Goal: Information Seeking & Learning: Compare options

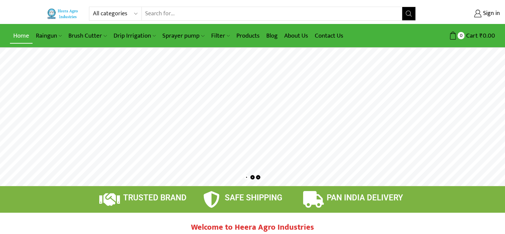
click at [18, 36] on link "Home" at bounding box center [21, 36] width 23 height 16
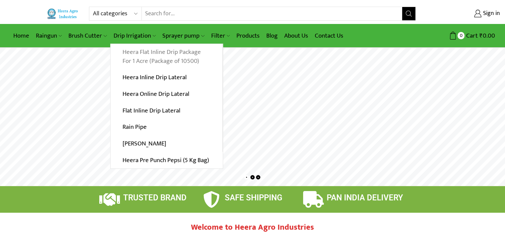
click at [140, 61] on link "Heera Flat Inline Drip Package For 1 Acre (Package of 10500)" at bounding box center [167, 57] width 112 height 26
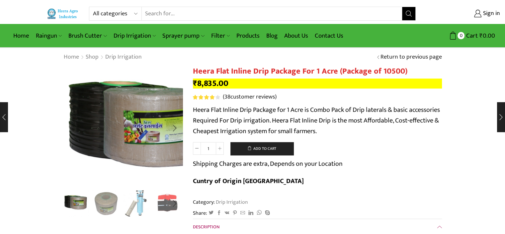
click at [90, 130] on img "1 / 10" at bounding box center [135, 124] width 167 height 167
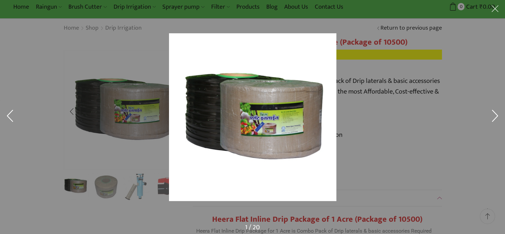
scroll to position [40, 0]
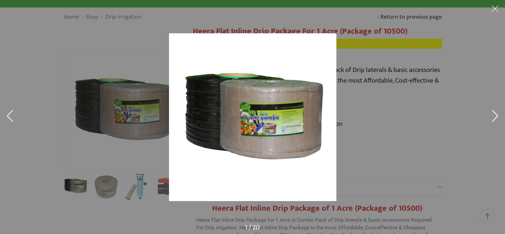
click at [363, 108] on div at bounding box center [376, 128] width 414 height 191
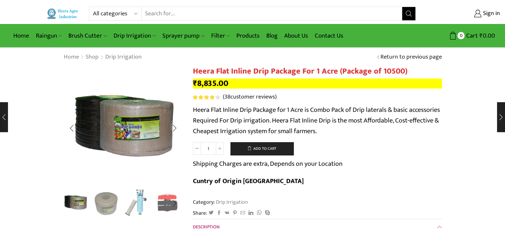
click at [140, 205] on img "3 / 10" at bounding box center [137, 202] width 28 height 28
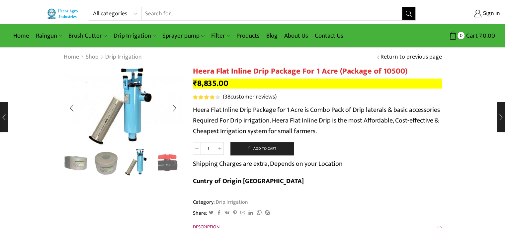
click at [167, 165] on div "Next slide" at bounding box center [174, 163] width 17 height 17
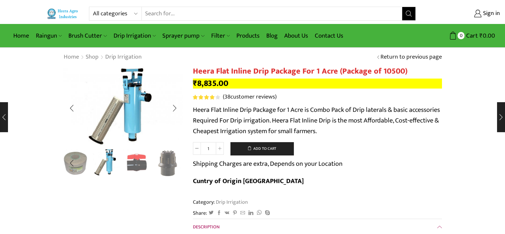
click at [168, 161] on div "Next slide" at bounding box center [174, 163] width 17 height 17
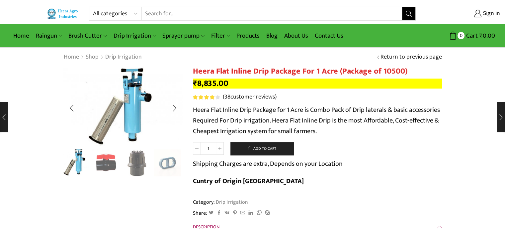
click at [169, 162] on div "Next slide" at bounding box center [174, 163] width 17 height 17
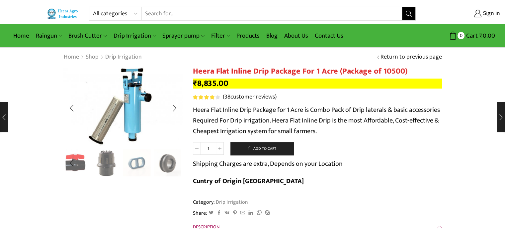
click at [169, 162] on div "Next slide" at bounding box center [174, 163] width 17 height 17
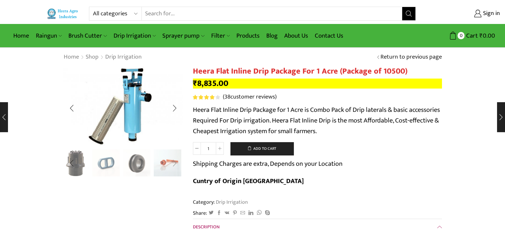
click at [169, 162] on div "Next slide" at bounding box center [174, 163] width 17 height 17
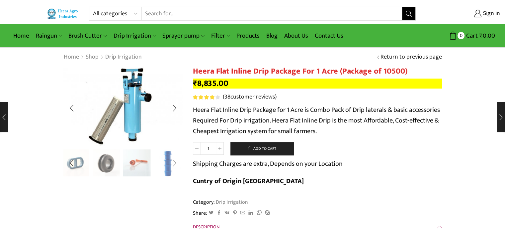
click at [169, 162] on div "Next slide" at bounding box center [174, 163] width 17 height 17
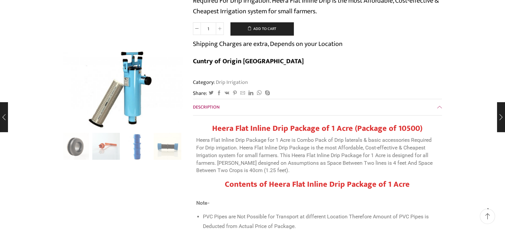
scroll to position [93, 0]
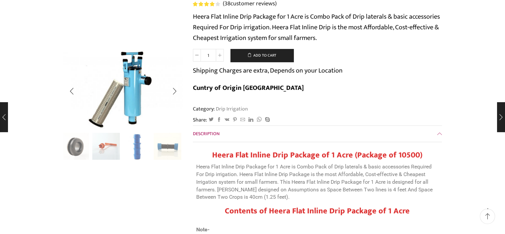
click at [77, 148] on div "Previous slide" at bounding box center [71, 146] width 17 height 17
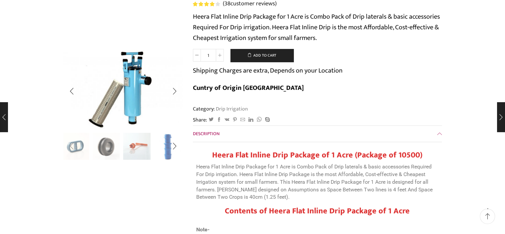
click at [74, 148] on div "Previous slide" at bounding box center [71, 146] width 17 height 17
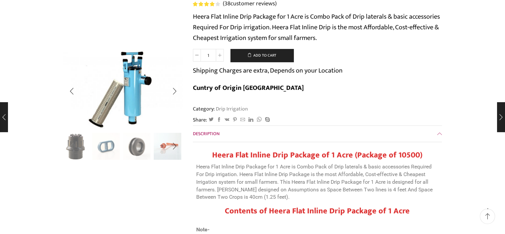
click at [72, 148] on div "Previous slide" at bounding box center [71, 146] width 17 height 17
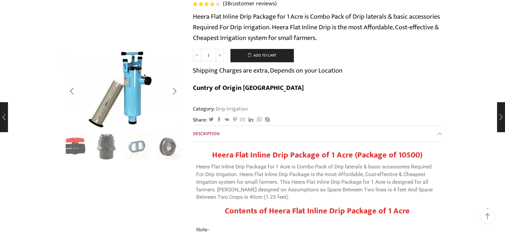
click at [72, 148] on div "Previous slide" at bounding box center [71, 146] width 17 height 17
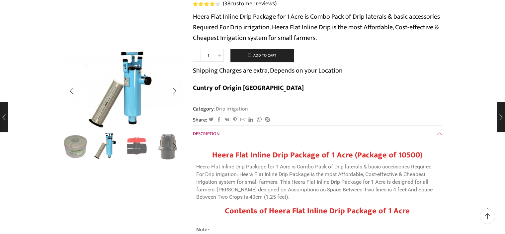
click at [65, 148] on div "Previous slide" at bounding box center [71, 146] width 17 height 17
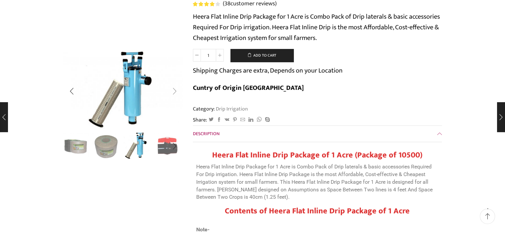
click at [176, 95] on div "Next slide" at bounding box center [174, 91] width 17 height 17
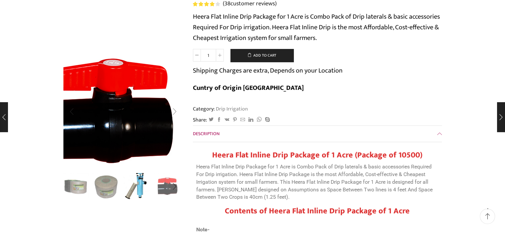
click at [176, 95] on img "4 / 10" at bounding box center [114, 116] width 166 height 166
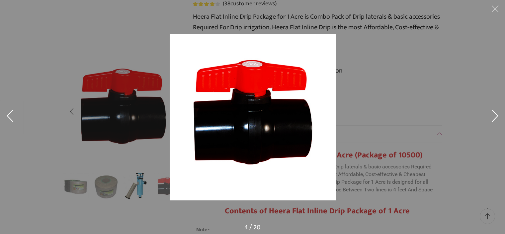
click at [176, 95] on img at bounding box center [253, 117] width 166 height 166
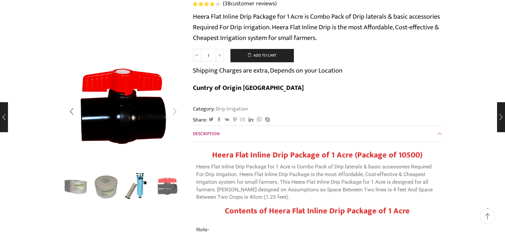
click at [177, 110] on div "Next slide" at bounding box center [174, 111] width 17 height 17
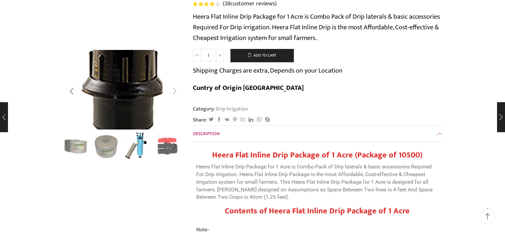
click at [177, 110] on img "5 / 10" at bounding box center [122, 80] width 177 height 118
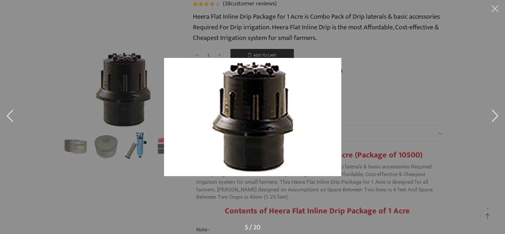
click at [164, 120] on img at bounding box center [252, 117] width 177 height 118
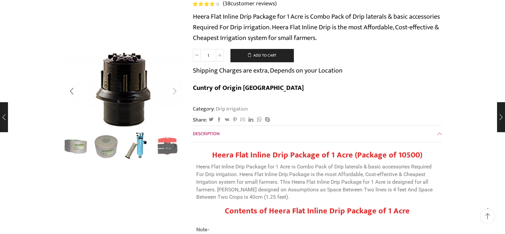
click at [173, 91] on div "Next slide" at bounding box center [174, 91] width 17 height 17
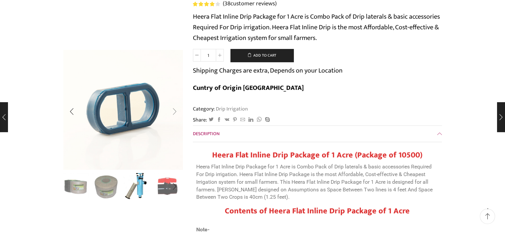
click at [172, 107] on div "Next slide" at bounding box center [174, 111] width 17 height 17
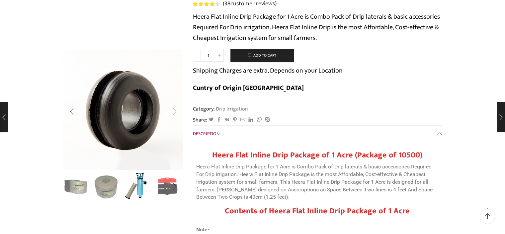
click at [172, 107] on div "Next slide" at bounding box center [174, 111] width 17 height 17
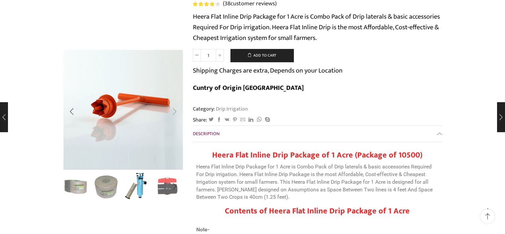
click at [175, 110] on div "Next slide" at bounding box center [174, 111] width 17 height 17
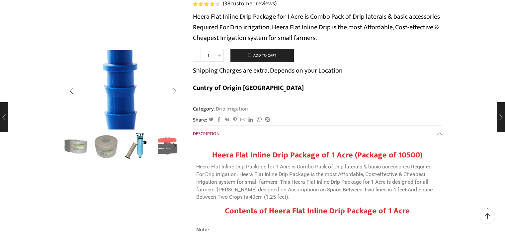
click at [175, 110] on img "9 / 10" at bounding box center [119, 80] width 177 height 118
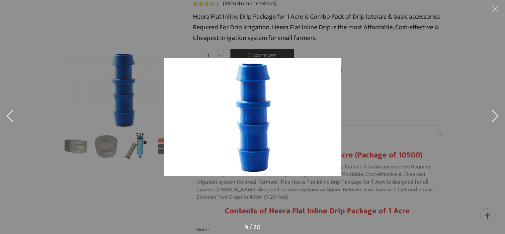
click at [138, 50] on div at bounding box center [252, 117] width 505 height 234
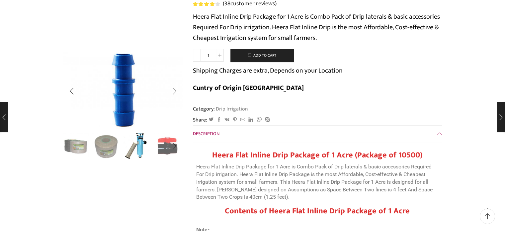
click at [176, 91] on div "Next slide" at bounding box center [174, 91] width 17 height 17
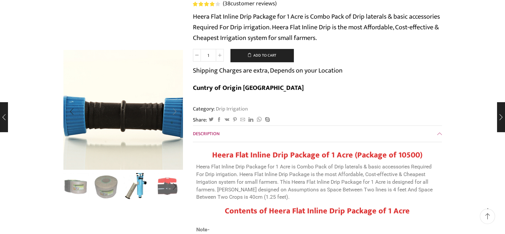
click at [176, 91] on img "10 / 10" at bounding box center [123, 117] width 166 height 166
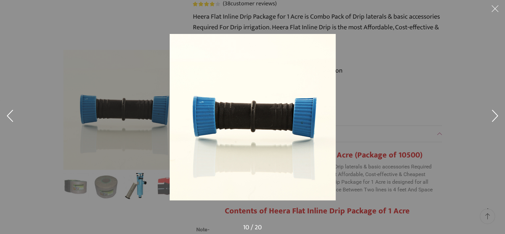
click at [157, 92] on div at bounding box center [252, 117] width 505 height 234
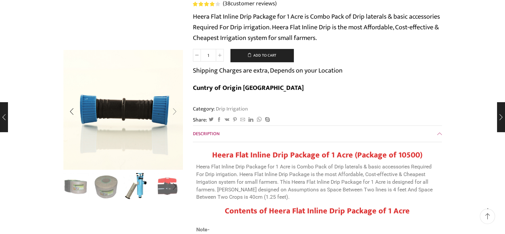
click at [171, 110] on div "Next slide" at bounding box center [174, 111] width 17 height 17
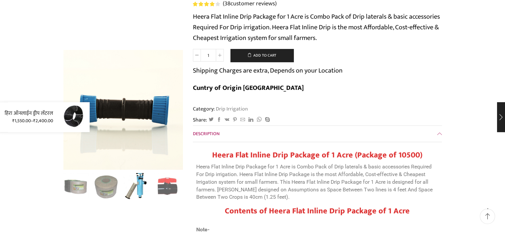
click at [1, 117] on div "हिरा ऑनलाईन ड्रीप लॅटरल ₹ 1,550.00 – ₹ 2,400.00" at bounding box center [45, 117] width 90 height 30
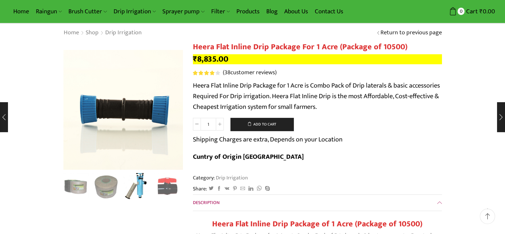
scroll to position [22, 0]
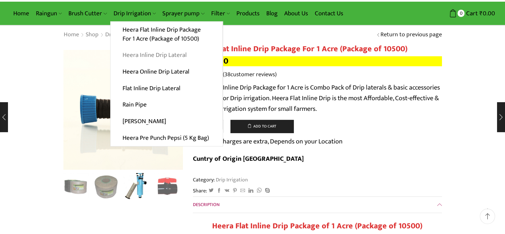
click at [152, 52] on link "Heera Inline Drip Lateral" at bounding box center [167, 55] width 112 height 17
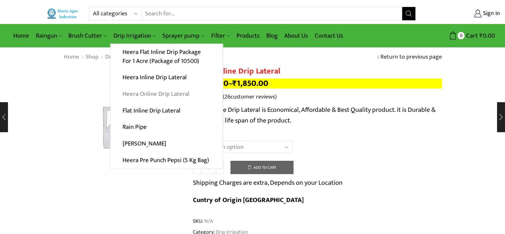
click at [146, 93] on link "Heera Online Drip Lateral" at bounding box center [167, 94] width 112 height 17
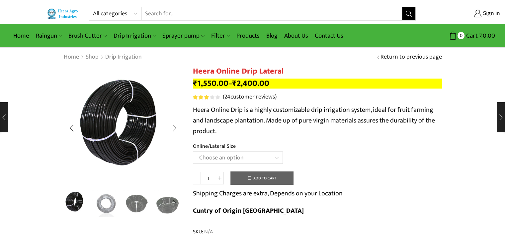
click at [175, 129] on div "Next slide" at bounding box center [174, 128] width 17 height 17
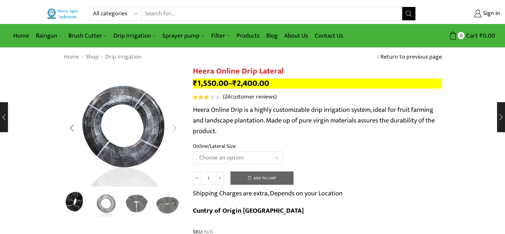
click at [175, 129] on div "Next slide" at bounding box center [174, 128] width 17 height 17
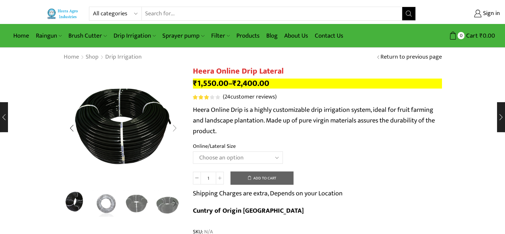
click at [175, 129] on div "Next slide" at bounding box center [174, 128] width 17 height 17
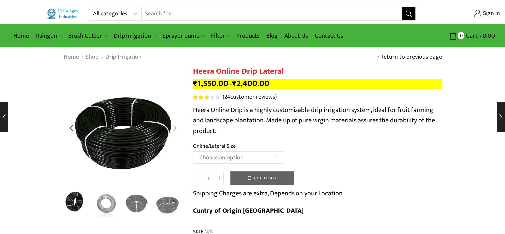
click at [175, 129] on div "Next slide" at bounding box center [174, 128] width 17 height 17
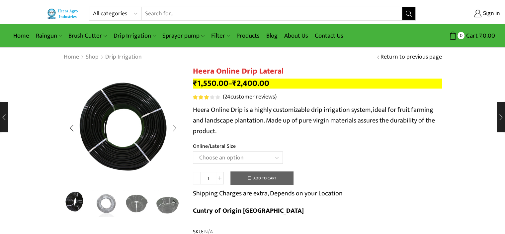
click at [175, 129] on div "Next slide" at bounding box center [174, 128] width 17 height 17
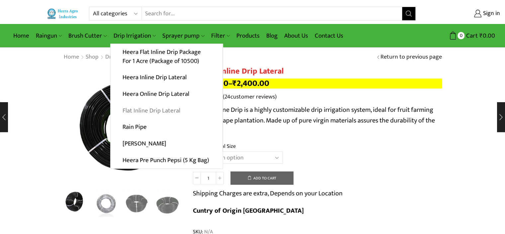
click at [147, 109] on link "Flat Inline Drip Lateral" at bounding box center [167, 110] width 112 height 17
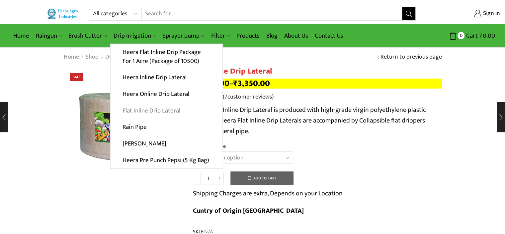
click at [134, 107] on link "Flat Inline Drip Lateral" at bounding box center [167, 110] width 112 height 17
click at [138, 125] on link "Rain Pipe" at bounding box center [167, 127] width 112 height 17
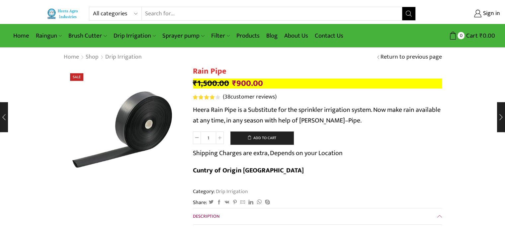
click at [244, 11] on input "Search input" at bounding box center [272, 13] width 261 height 13
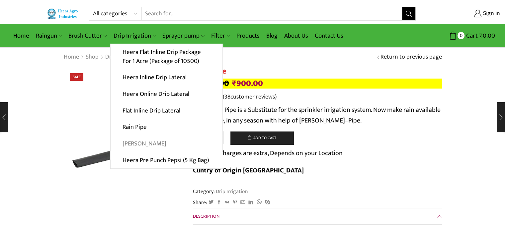
click at [136, 145] on link "[PERSON_NAME]" at bounding box center [167, 143] width 112 height 17
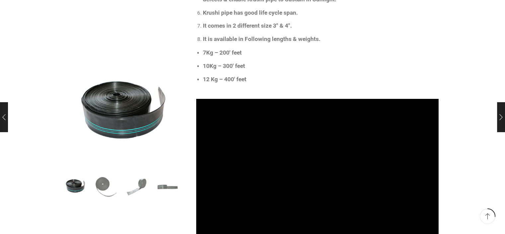
scroll to position [328, 0]
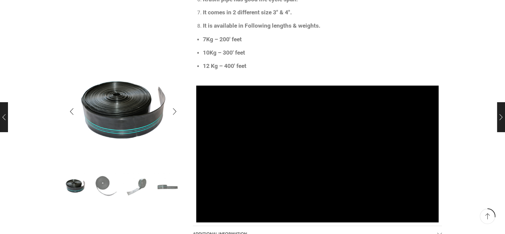
click at [103, 182] on img "2 / 4" at bounding box center [106, 186] width 28 height 28
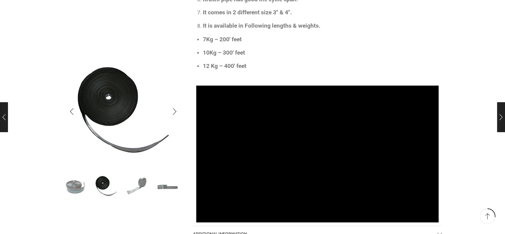
click at [142, 181] on img "3 / 4" at bounding box center [137, 186] width 28 height 28
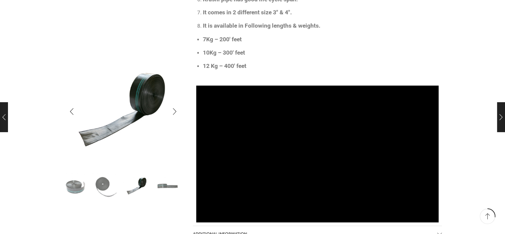
click at [166, 182] on img "4 / 4" at bounding box center [168, 186] width 28 height 28
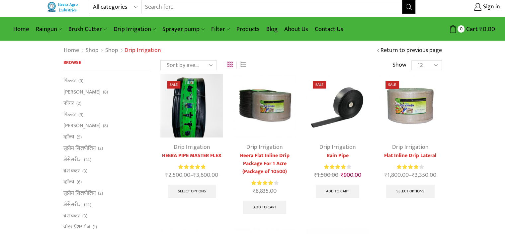
scroll to position [21, 0]
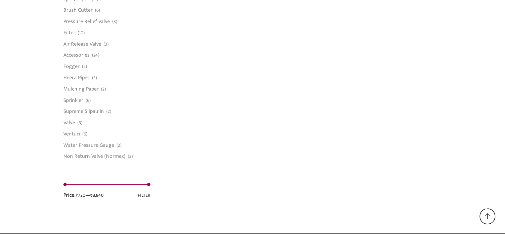
scroll to position [548, 0]
